Goal: Task Accomplishment & Management: Manage account settings

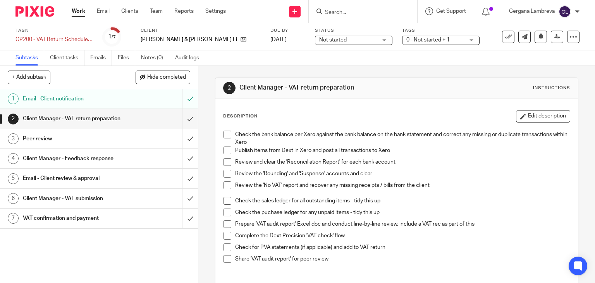
click at [336, 15] on input "Search" at bounding box center [359, 12] width 70 height 7
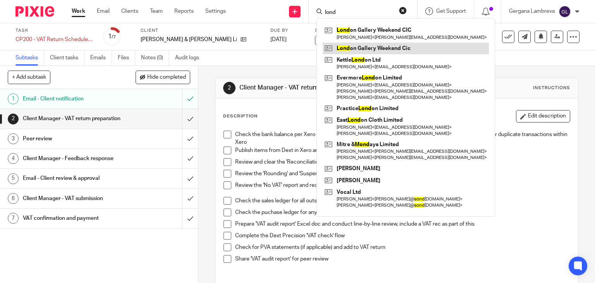
type input "lond"
click at [343, 44] on link at bounding box center [405, 49] width 166 height 12
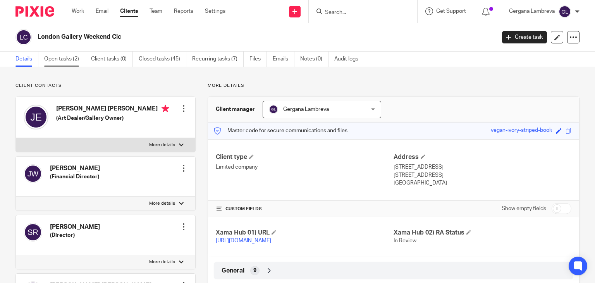
click at [51, 62] on link "Open tasks (2)" at bounding box center [64, 58] width 41 height 15
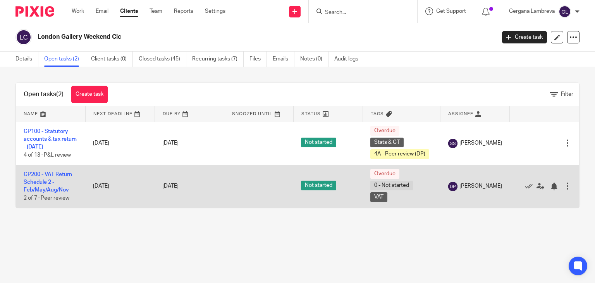
click at [44, 182] on td "CP200 - VAT Return Schedule 2 - Feb/May/Aug/Nov 2 of 7 · Peer review" at bounding box center [50, 186] width 69 height 43
click at [45, 179] on link "CP200 - VAT Return Schedule 2 - Feb/May/Aug/Nov" at bounding box center [48, 181] width 48 height 21
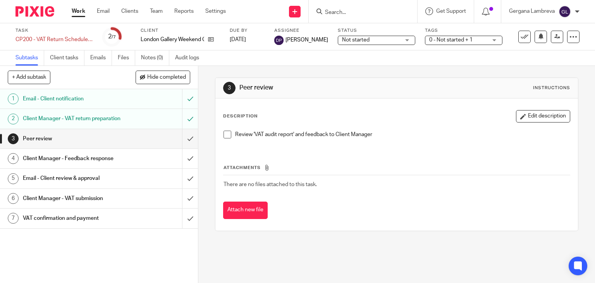
click at [227, 137] on span at bounding box center [227, 134] width 8 height 8
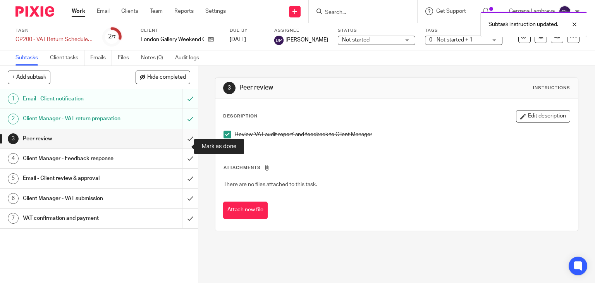
click at [183, 147] on input "submit" at bounding box center [99, 138] width 198 height 19
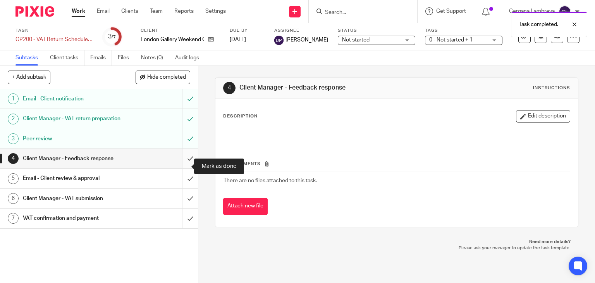
click at [183, 168] on input "submit" at bounding box center [99, 158] width 198 height 19
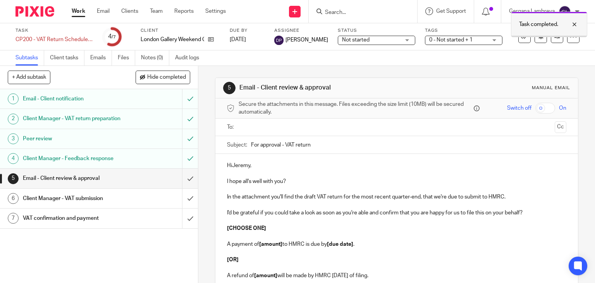
click at [576, 24] on div at bounding box center [568, 24] width 21 height 9
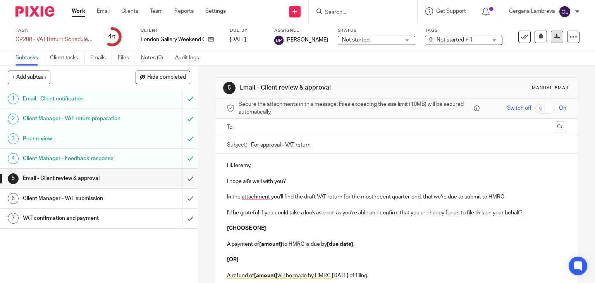
click at [555, 35] on link at bounding box center [556, 37] width 12 height 12
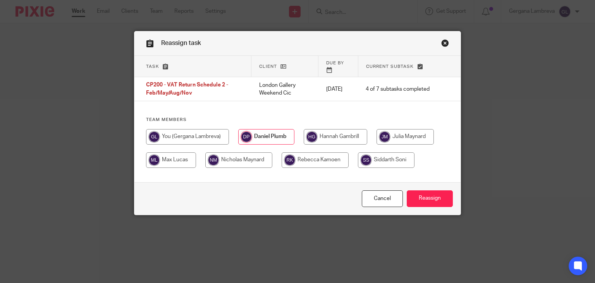
click at [249, 153] on input "radio" at bounding box center [238, 159] width 67 height 15
radio input "true"
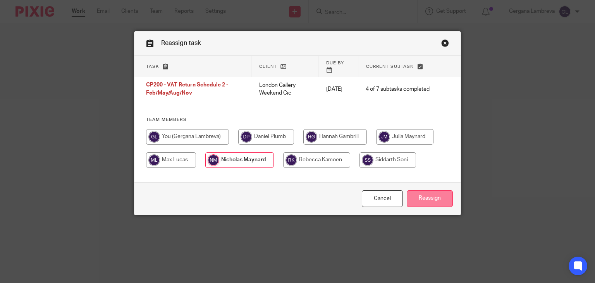
click at [429, 196] on input "Reassign" at bounding box center [429, 198] width 46 height 17
